Goal: Find specific page/section: Locate a particular part of the current website

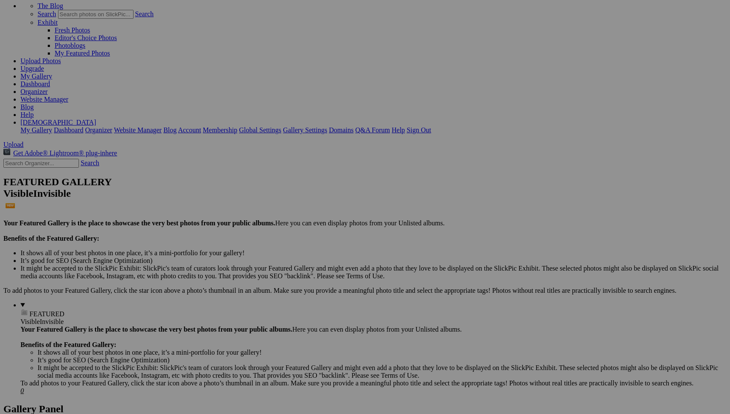
scroll to position [55, 0]
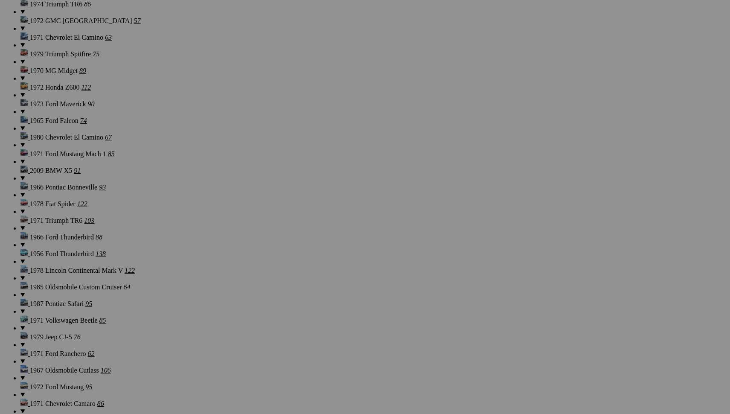
scroll to position [3287, 0]
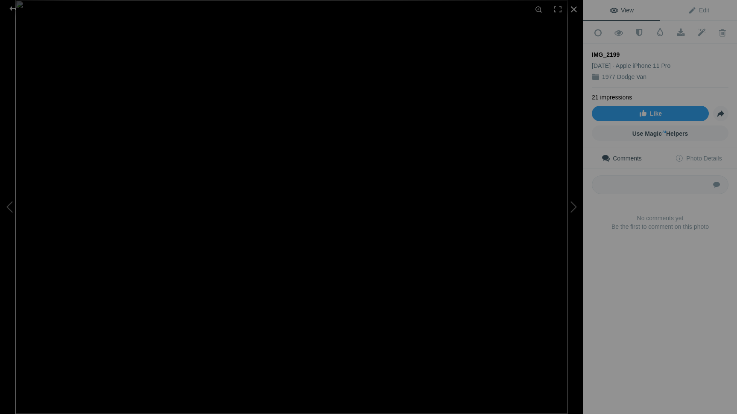
click at [605, 261] on div "View Edit Add to Quick Collection Remove from Quick Collection Hide from Public…" at bounding box center [660, 207] width 154 height 414
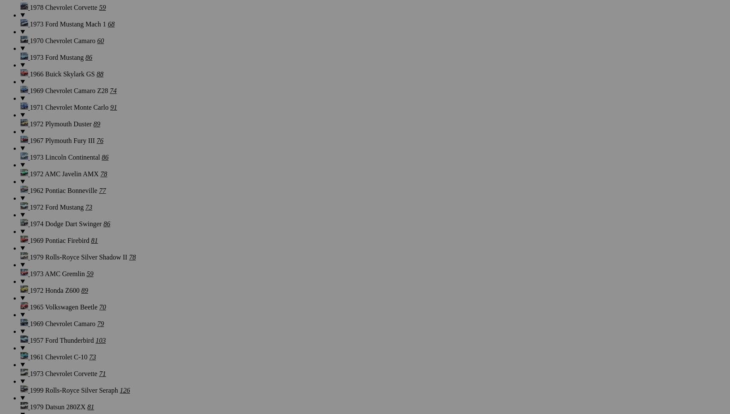
scroll to position [1234, 0]
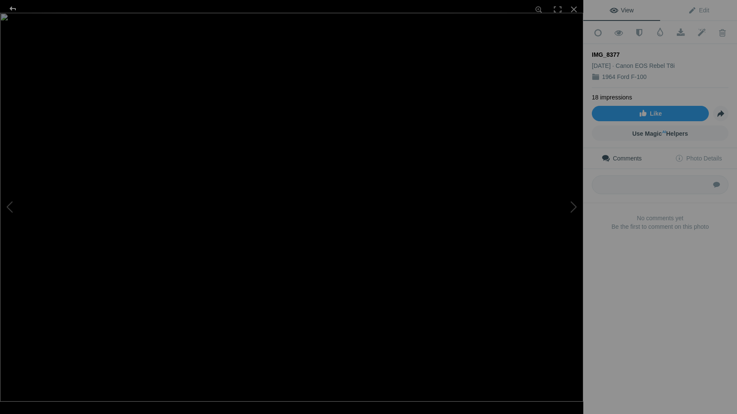
click at [12, 9] on div at bounding box center [12, 8] width 31 height 17
